Goal: Information Seeking & Learning: Learn about a topic

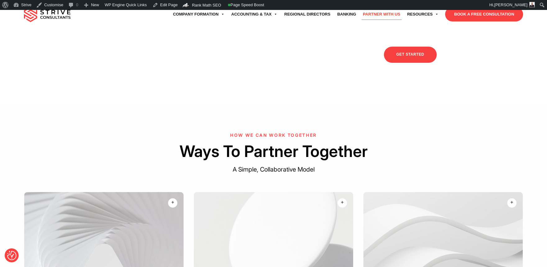
scroll to position [302, 0]
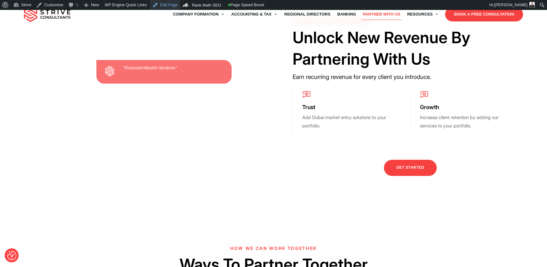
click at [163, 4] on link "Edit Page" at bounding box center [165, 5] width 30 height 10
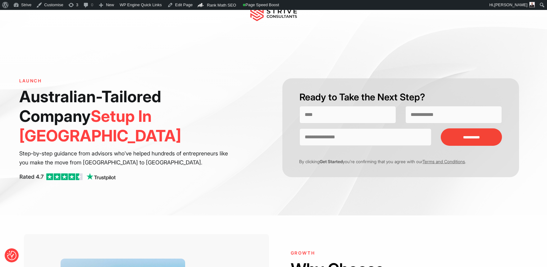
click at [143, 31] on div "**********" at bounding box center [273, 112] width 547 height 205
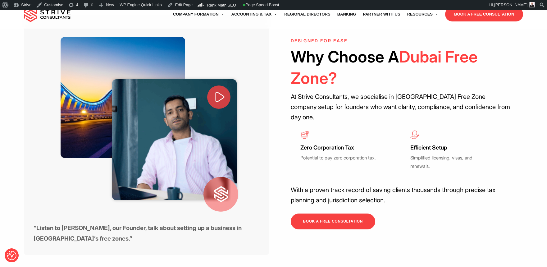
scroll to position [235, 0]
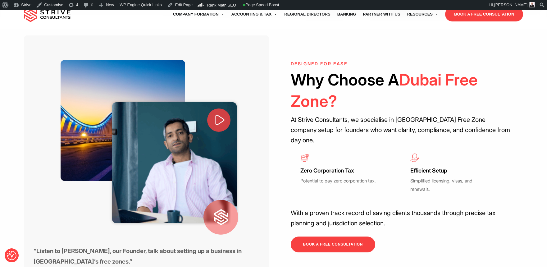
scroll to position [218, 0]
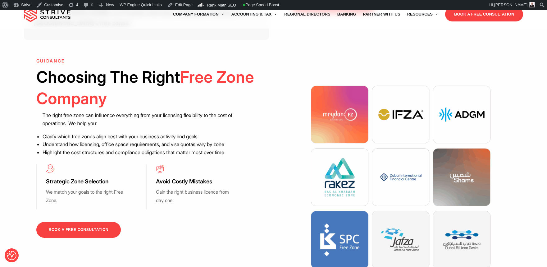
scroll to position [461, 0]
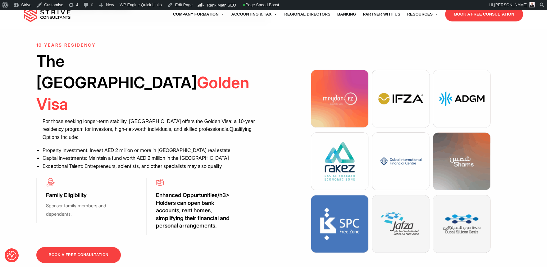
scroll to position [479, 0]
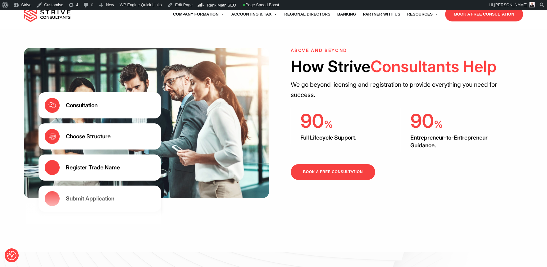
scroll to position [734, 0]
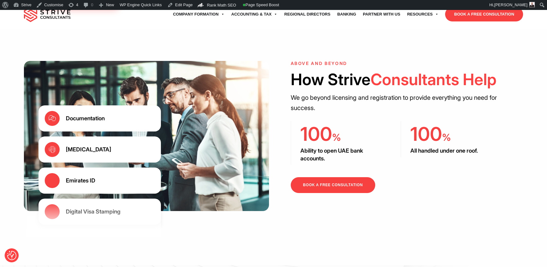
scroll to position [721, 0]
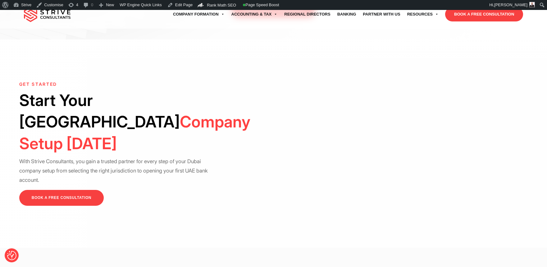
scroll to position [1220, 0]
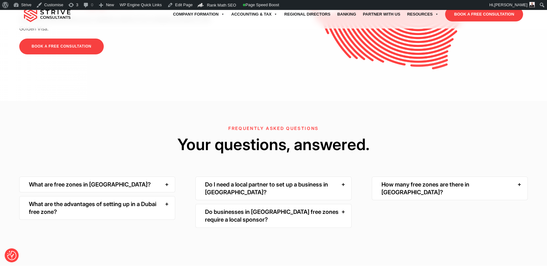
scroll to position [1355, 0]
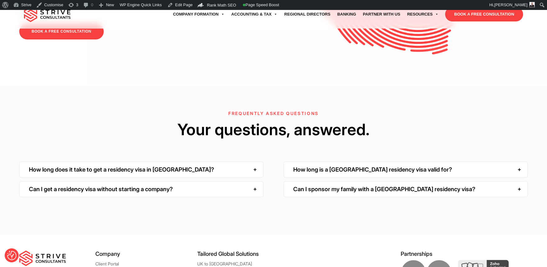
click at [328, 181] on div "Can I sponsor my family with a [GEOGRAPHIC_DATA] residency visa?" at bounding box center [406, 189] width 244 height 16
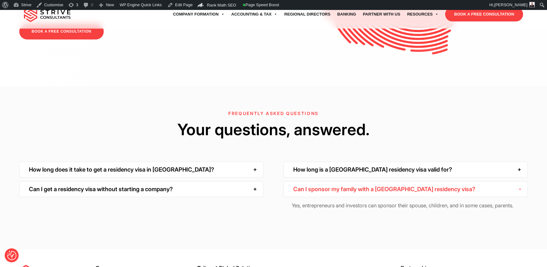
click at [328, 181] on div "Can I sponsor my family with a [GEOGRAPHIC_DATA] residency visa?" at bounding box center [406, 189] width 244 height 16
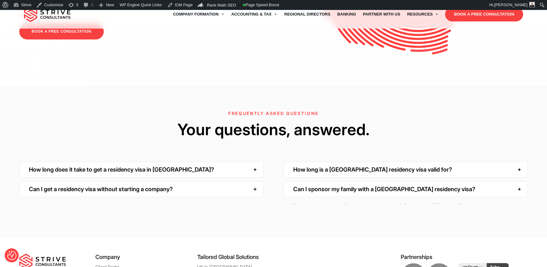
click at [325, 161] on div "How long is a [GEOGRAPHIC_DATA] residency visa valid for?" at bounding box center [406, 169] width 244 height 16
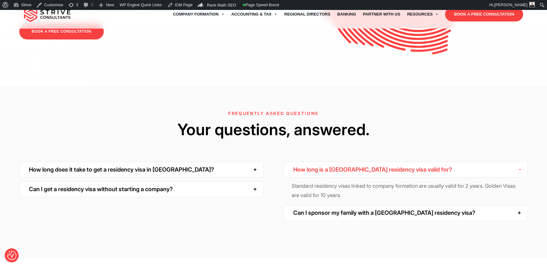
click at [325, 161] on div "How long is a [GEOGRAPHIC_DATA] residency visa valid for?" at bounding box center [406, 169] width 244 height 16
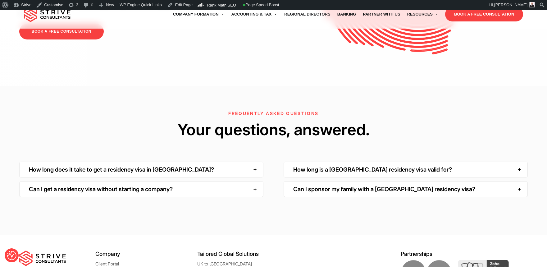
click at [218, 181] on div "Can I get a residency visa without starting a company?" at bounding box center [141, 189] width 244 height 16
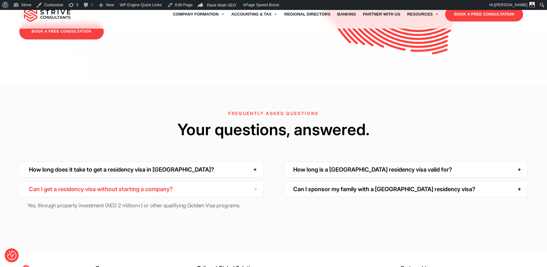
click at [218, 181] on div "Can I get a residency visa without starting a company?" at bounding box center [141, 189] width 244 height 16
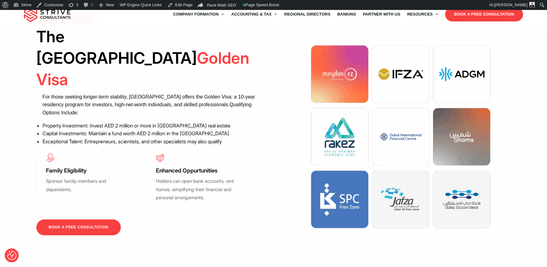
scroll to position [473, 0]
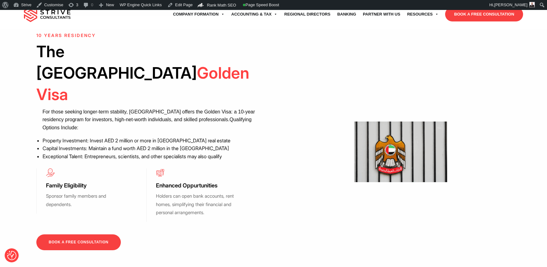
scroll to position [492, 0]
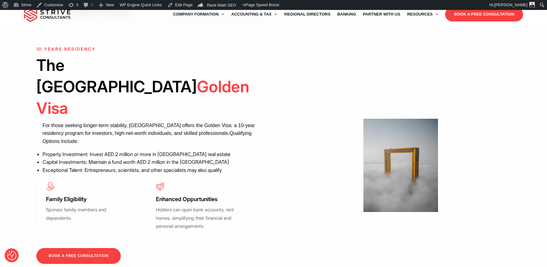
scroll to position [463, 0]
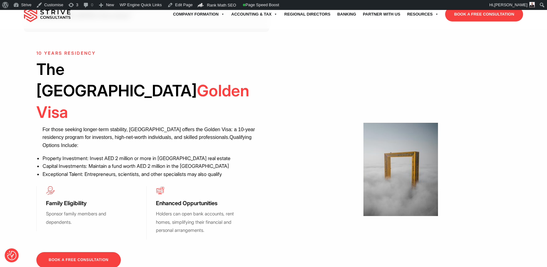
click at [219, 199] on h3 "Enhanced Oppurtunities" at bounding box center [195, 202] width 79 height 7
drag, startPoint x: 222, startPoint y: 141, endPoint x: 184, endPoint y: 140, distance: 37.3
click at [184, 199] on h3 "Enhanced Oppurtunities" at bounding box center [195, 202] width 79 height 7
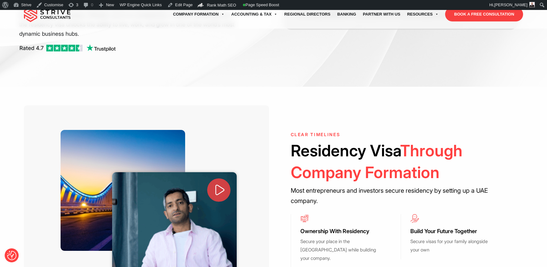
scroll to position [155, 0]
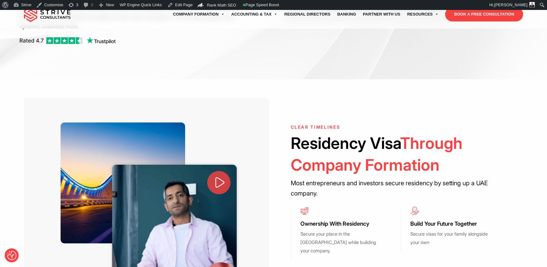
click at [216, 175] on icon at bounding box center [220, 182] width 14 height 14
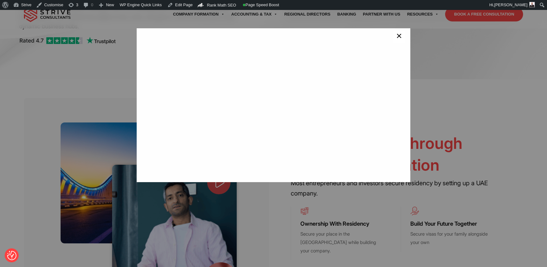
click at [397, 35] on span "×" at bounding box center [399, 37] width 6 height 12
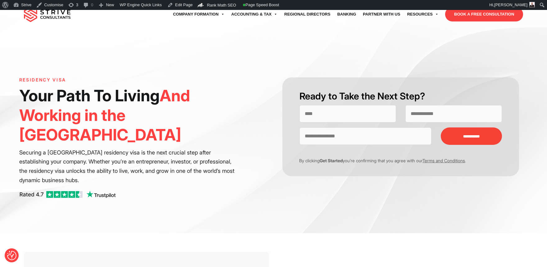
scroll to position [0, 0]
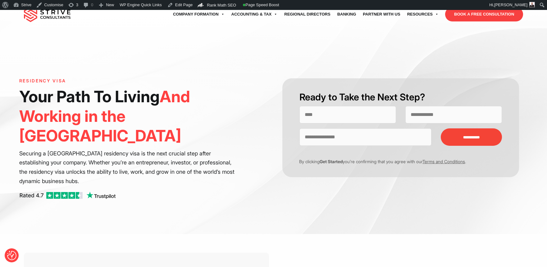
click at [211, 84] on div "Residency Visa Your Path To Living And Working in the [GEOGRAPHIC_DATA] Securin…" at bounding box center [146, 142] width 254 height 128
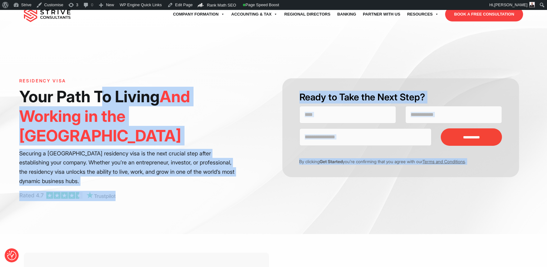
drag, startPoint x: 11, startPoint y: 91, endPoint x: 146, endPoint y: 114, distance: 136.5
click at [129, 109] on div "**********" at bounding box center [273, 122] width 547 height 224
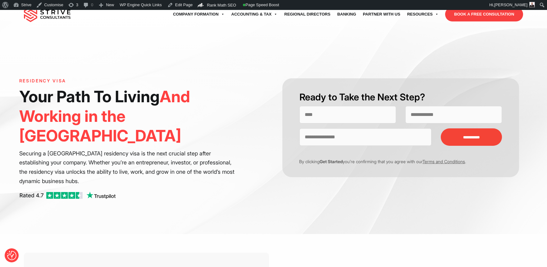
click at [158, 149] on p "Securing a [GEOGRAPHIC_DATA] residency visa is the next crucial step after esta…" at bounding box center [128, 167] width 219 height 37
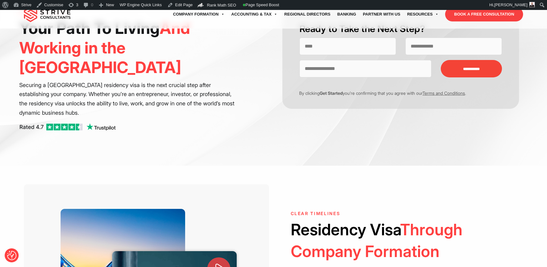
scroll to position [70, 0]
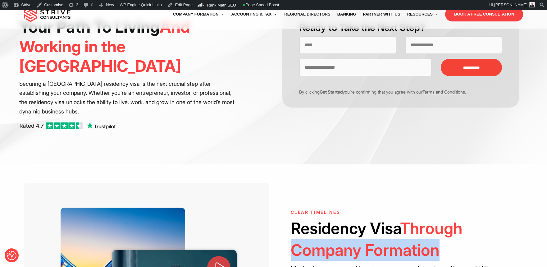
drag, startPoint x: 438, startPoint y: 237, endPoint x: 293, endPoint y: 233, distance: 145.1
click at [293, 233] on h2 "Residency Visa Through Company Formation" at bounding box center [401, 238] width 220 height 43
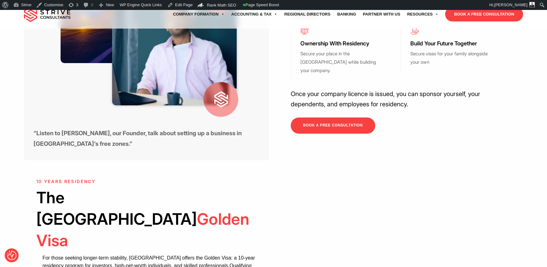
scroll to position [257, 0]
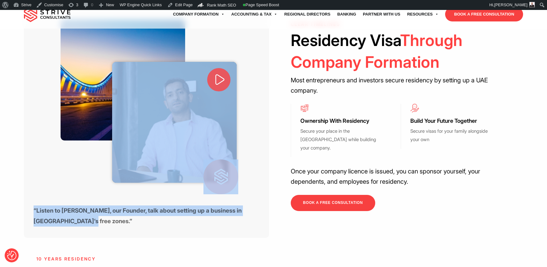
drag, startPoint x: 60, startPoint y: 206, endPoint x: 33, endPoint y: 186, distance: 34.0
click at [33, 186] on div "“Listen to [PERSON_NAME], our Founder, talk about setting up a business in [GEO…" at bounding box center [146, 116] width 245 height 243
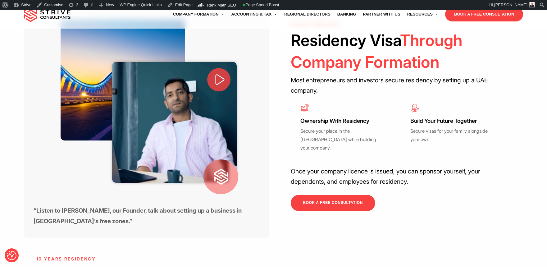
click at [57, 207] on strong "“Listen to [PERSON_NAME], our Founder, talk about setting up a business in [GEO…" at bounding box center [138, 216] width 208 height 18
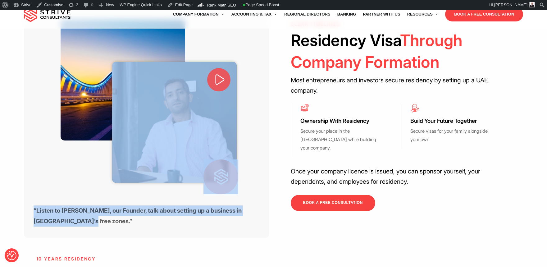
drag, startPoint x: 234, startPoint y: 208, endPoint x: 29, endPoint y: 191, distance: 205.6
click at [29, 191] on div "“Listen to [PERSON_NAME], our Founder, talk about setting up a business in [GEO…" at bounding box center [146, 116] width 245 height 243
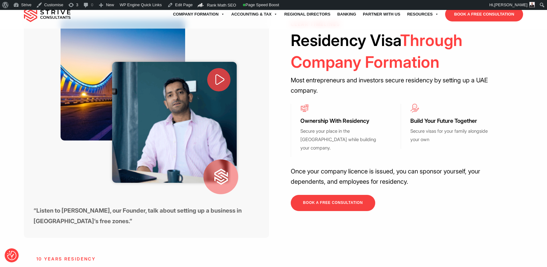
click at [196, 207] on strong "“Listen to [PERSON_NAME], our Founder, talk about setting up a business in [GEO…" at bounding box center [138, 216] width 208 height 18
drag, startPoint x: 169, startPoint y: 189, endPoint x: 256, endPoint y: 202, distance: 87.5
click at [256, 205] on p "“Listen to [PERSON_NAME], our Founder, talk about setting up a business in [GEO…" at bounding box center [151, 215] width 235 height 21
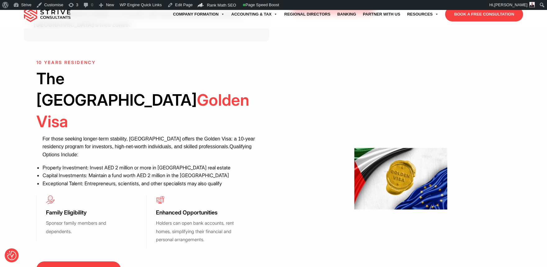
scroll to position [485, 0]
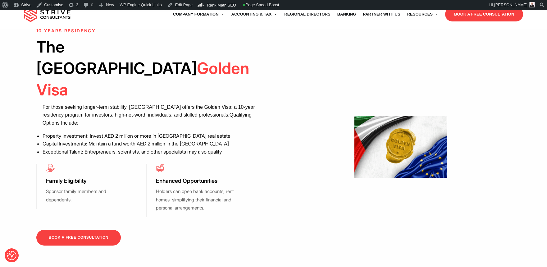
drag, startPoint x: 370, startPoint y: 95, endPoint x: 452, endPoint y: 84, distance: 83.7
click at [474, 129] on div at bounding box center [400, 149] width 245 height 243
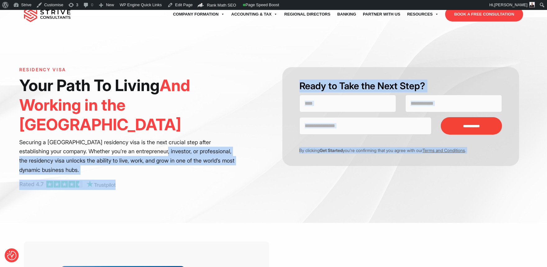
drag, startPoint x: 29, startPoint y: 65, endPoint x: 169, endPoint y: 136, distance: 156.8
click at [161, 129] on div "**********" at bounding box center [273, 111] width 547 height 224
click at [207, 179] on p at bounding box center [128, 184] width 219 height 10
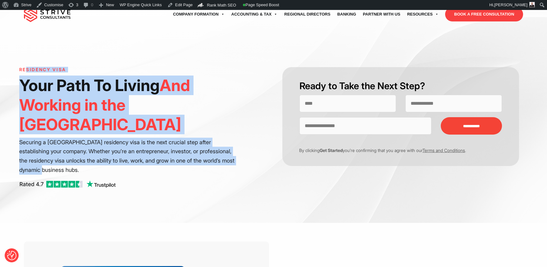
drag, startPoint x: 189, startPoint y: 152, endPoint x: 26, endPoint y: 70, distance: 181.6
click at [26, 70] on div "Residency Visa Your Path To Living And Working in the [GEOGRAPHIC_DATA] Securin…" at bounding box center [146, 131] width 254 height 128
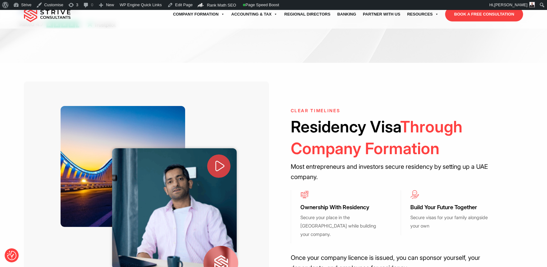
scroll to position [178, 0]
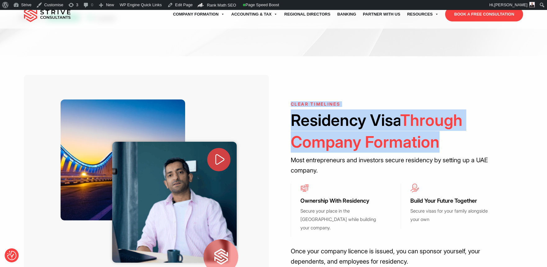
drag, startPoint x: 291, startPoint y: 85, endPoint x: 457, endPoint y: 131, distance: 172.5
click at [457, 131] on div "“Listen to [PERSON_NAME], our Founder, talk about setting up a business in [GEO…" at bounding box center [273, 196] width 509 height 243
click at [457, 131] on h2 "Residency Visa Through Company Formation" at bounding box center [401, 130] width 220 height 43
drag, startPoint x: 449, startPoint y: 129, endPoint x: 290, endPoint y: 85, distance: 165.0
click at [290, 85] on div "“Listen to [PERSON_NAME], our Founder, talk about setting up a business in [GEO…" at bounding box center [273, 196] width 509 height 243
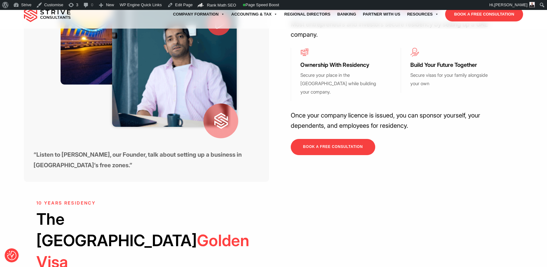
scroll to position [321, 0]
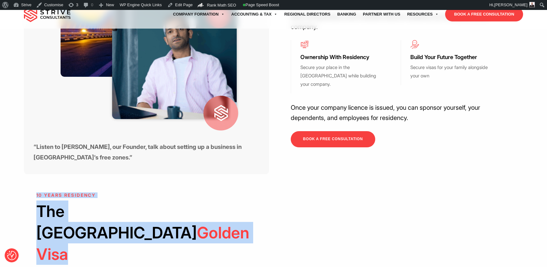
drag, startPoint x: 175, startPoint y: 197, endPoint x: 17, endPoint y: 174, distance: 160.0
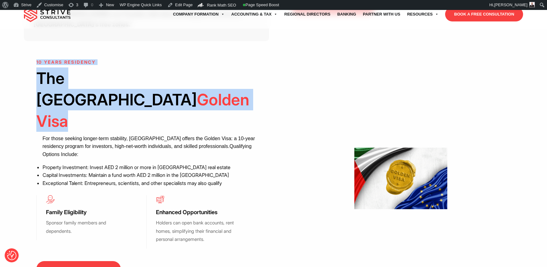
scroll to position [454, 0]
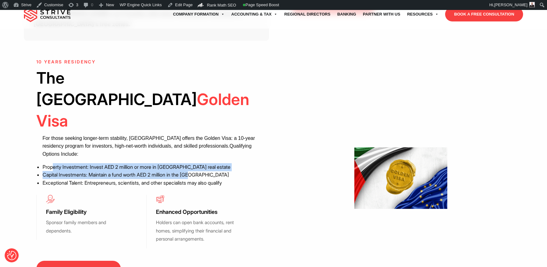
drag, startPoint x: 53, startPoint y: 103, endPoint x: 216, endPoint y: 114, distance: 163.1
click at [213, 134] on ul "For those seeking longer-term stability, [GEOGRAPHIC_DATA] offers the Golden Vi…" at bounding box center [150, 160] width 214 height 53
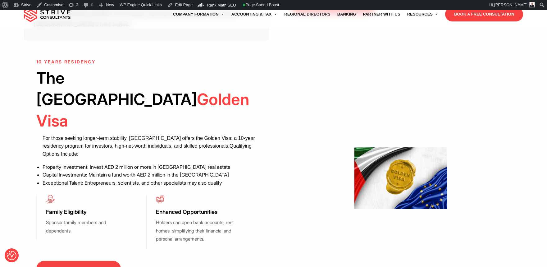
click at [216, 171] on li "Capital Investments: Maintain a fund worth AED 2 million in the [GEOGRAPHIC_DAT…" at bounding box center [150, 175] width 214 height 8
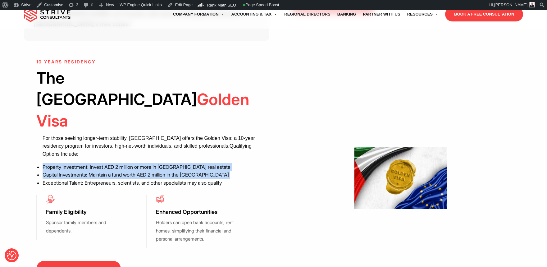
drag, startPoint x: 223, startPoint y: 115, endPoint x: 45, endPoint y: 98, distance: 178.5
click at [46, 134] on ul "For those seeking longer-term stability, [GEOGRAPHIC_DATA] offers the Golden Vi…" at bounding box center [150, 160] width 214 height 53
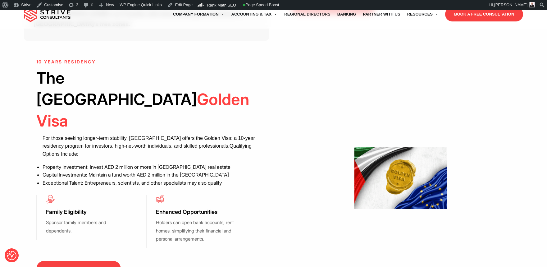
click at [68, 134] on ul "For those seeking longer-term stability, [GEOGRAPHIC_DATA] offers the Golden Vi…" at bounding box center [150, 160] width 214 height 53
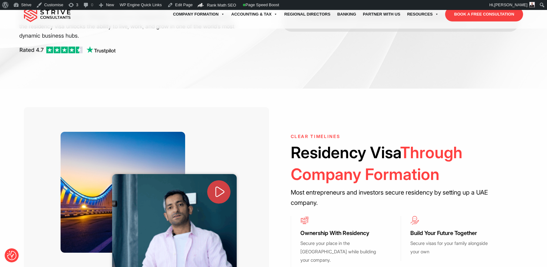
scroll to position [220, 0]
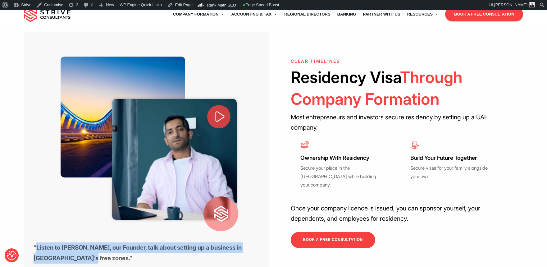
drag, startPoint x: 130, startPoint y: 244, endPoint x: 35, endPoint y: 224, distance: 96.8
click at [35, 242] on div "“Listen to [PERSON_NAME], our Founder, talk about setting up a business in [GEO…" at bounding box center [151, 255] width 235 height 26
click at [59, 244] on strong "“Listen to [PERSON_NAME], our Founder, talk about setting up a business in [GEO…" at bounding box center [138, 253] width 208 height 18
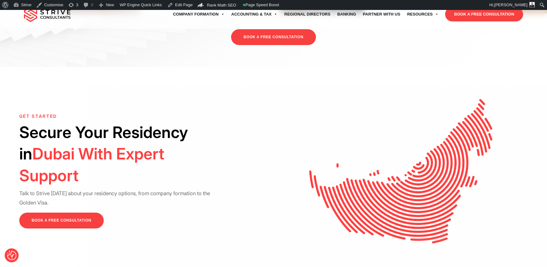
scroll to position [1449, 0]
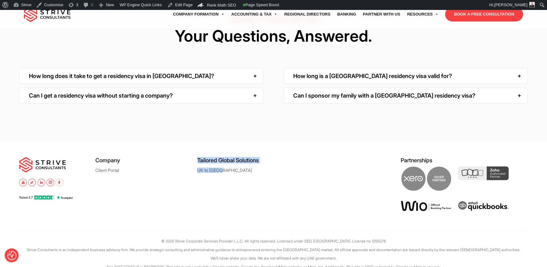
drag, startPoint x: 200, startPoint y: 131, endPoint x: 286, endPoint y: 189, distance: 103.3
click at [285, 189] on footer "Company Client Portal Tailored Global Solutions [GEOGRAPHIC_DATA] to [GEOGRAPHI…" at bounding box center [273, 213] width 547 height 145
click at [288, 190] on div "Tailored Global Solutions [GEOGRAPHIC_DATA] to [GEOGRAPHIC_DATA]" at bounding box center [248, 189] width 102 height 64
drag, startPoint x: 295, startPoint y: 143, endPoint x: 358, endPoint y: 192, distance: 80.1
click at [306, 176] on footer "Company Client Portal Tailored Global Solutions [GEOGRAPHIC_DATA] to [GEOGRAPHI…" at bounding box center [273, 213] width 547 height 145
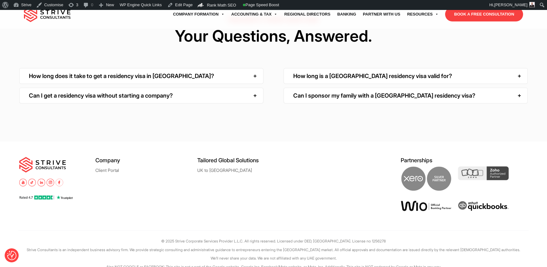
click at [359, 192] on div at bounding box center [350, 189] width 102 height 64
drag, startPoint x: 372, startPoint y: 171, endPoint x: 362, endPoint y: 154, distance: 19.3
click at [366, 161] on div at bounding box center [350, 189] width 102 height 64
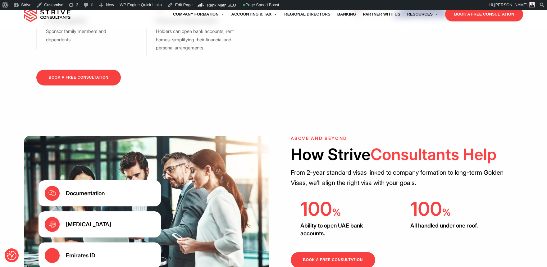
scroll to position [657, 0]
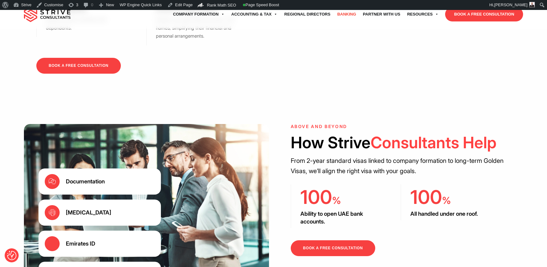
click at [349, 11] on link "Banking" at bounding box center [347, 14] width 26 height 17
